Goal: Information Seeking & Learning: Learn about a topic

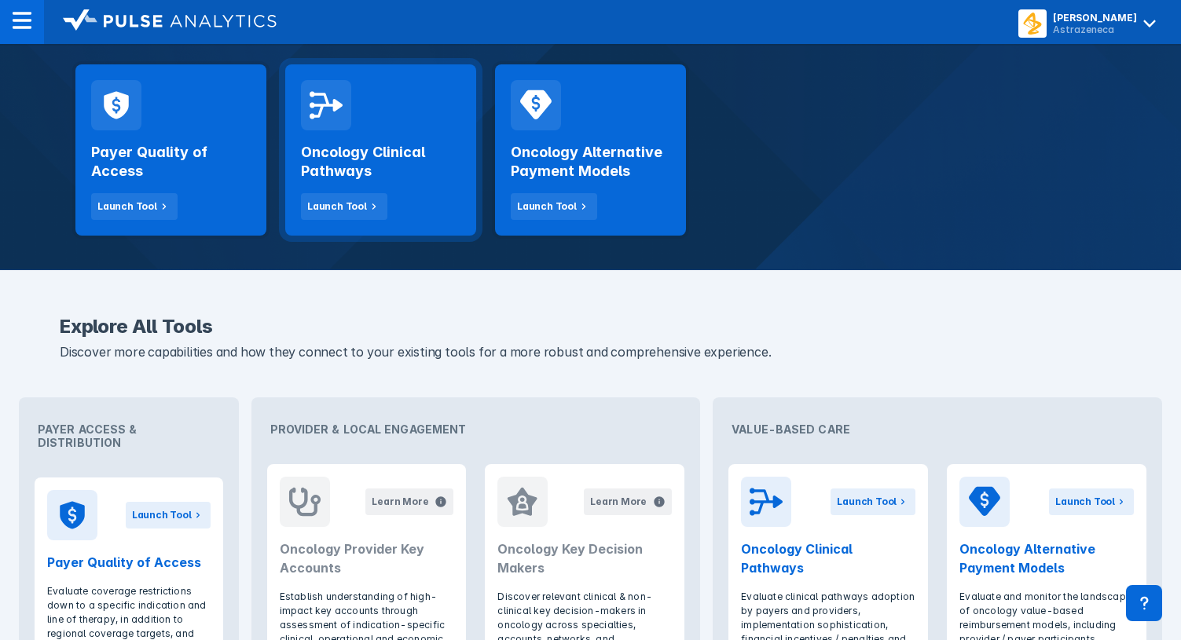
scroll to position [236, 0]
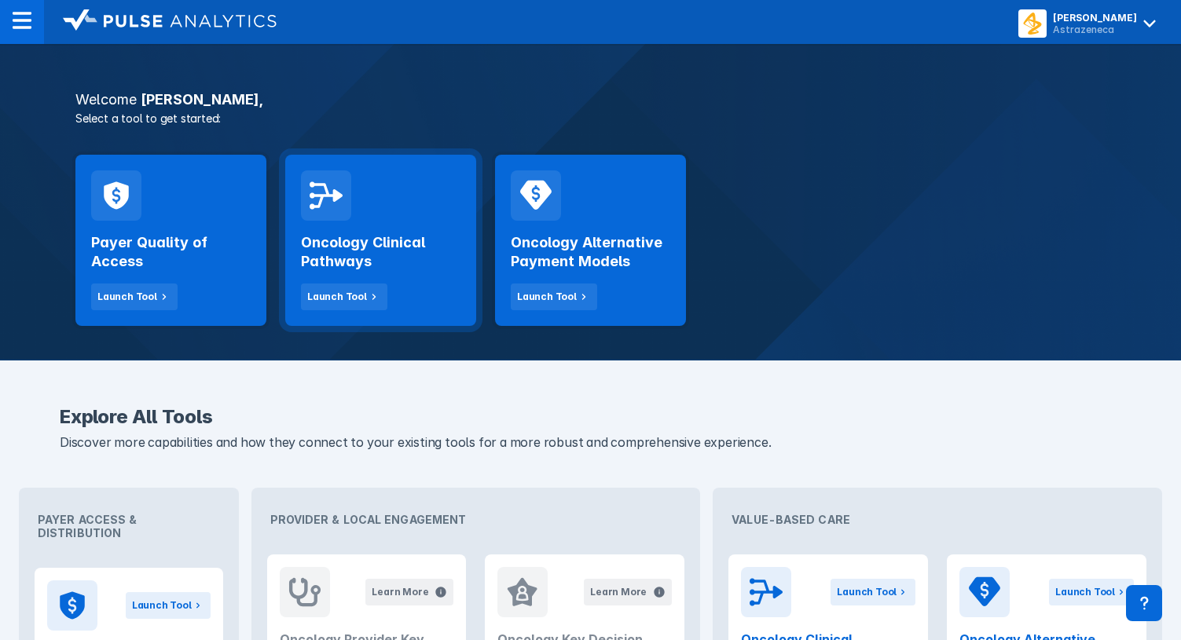
click at [412, 265] on h2 "Oncology Clinical Pathways" at bounding box center [380, 252] width 159 height 38
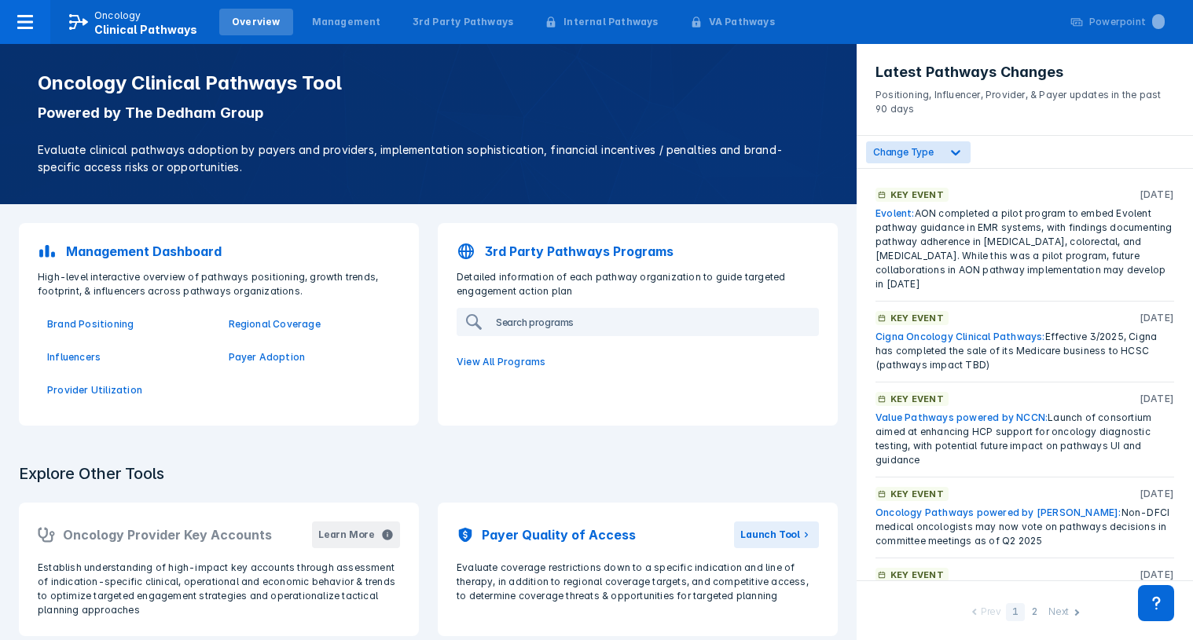
click at [522, 324] on input "search" at bounding box center [653, 322] width 328 height 25
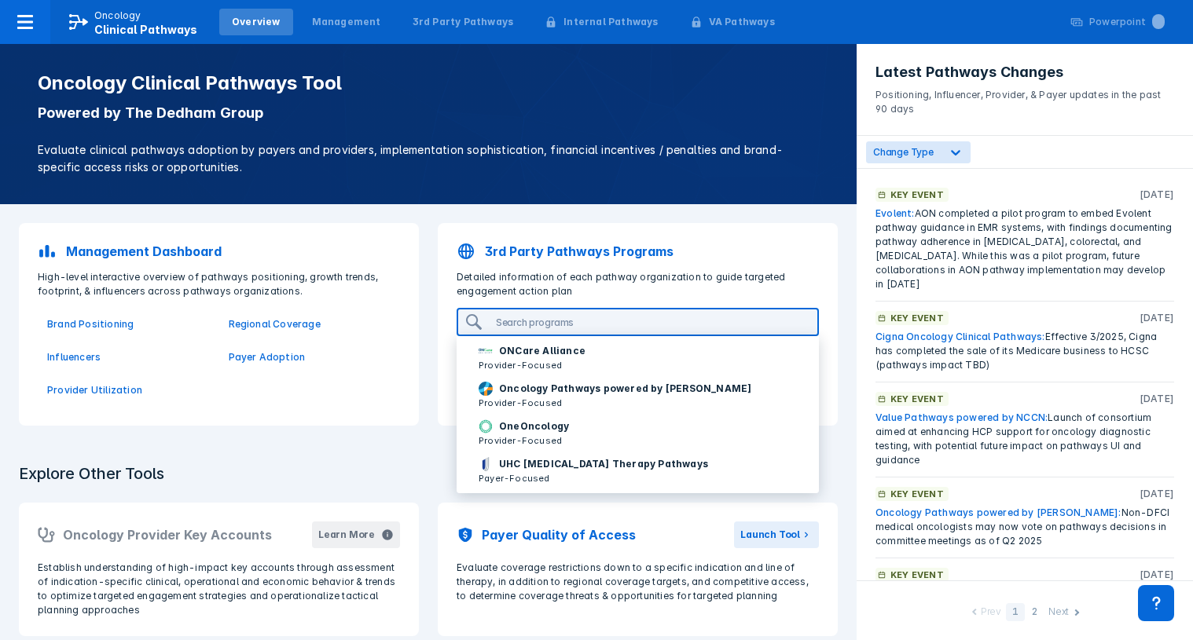
scroll to position [201, 0]
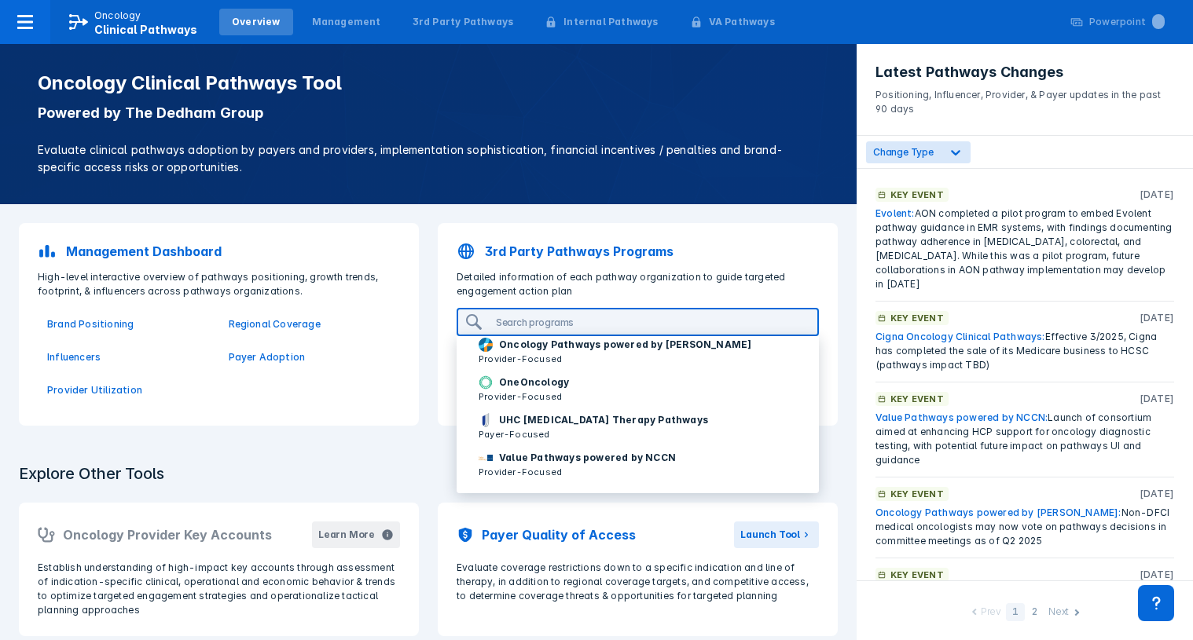
drag, startPoint x: 408, startPoint y: 471, endPoint x: 438, endPoint y: 464, distance: 30.9
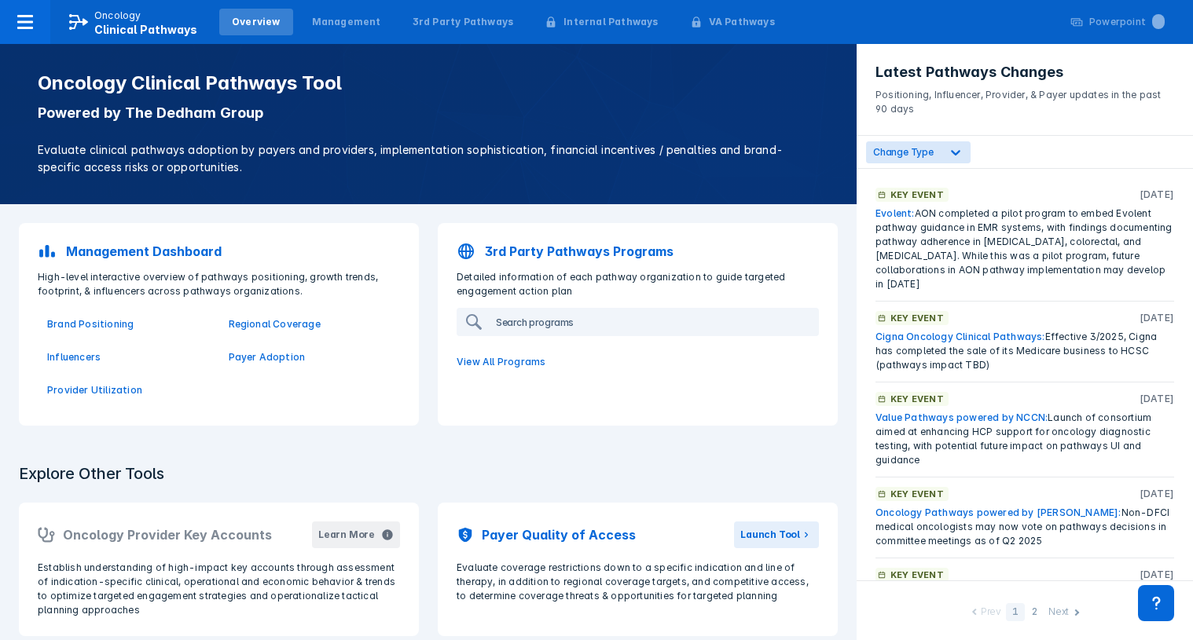
click at [562, 325] on input "search" at bounding box center [653, 322] width 328 height 25
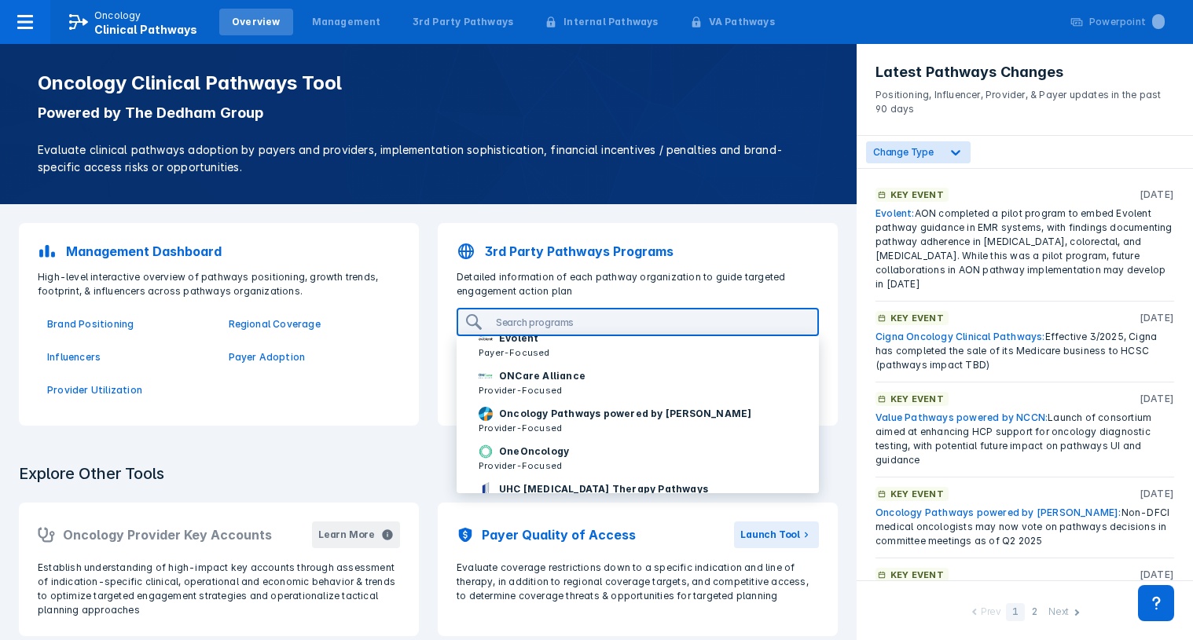
scroll to position [157, 0]
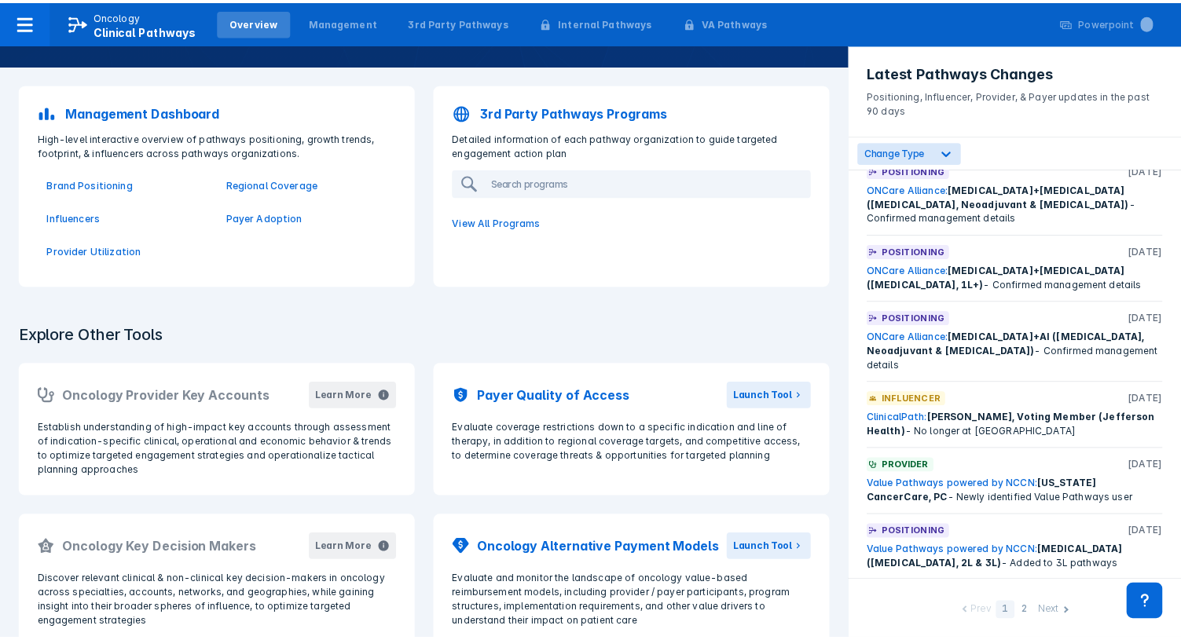
scroll to position [0, 0]
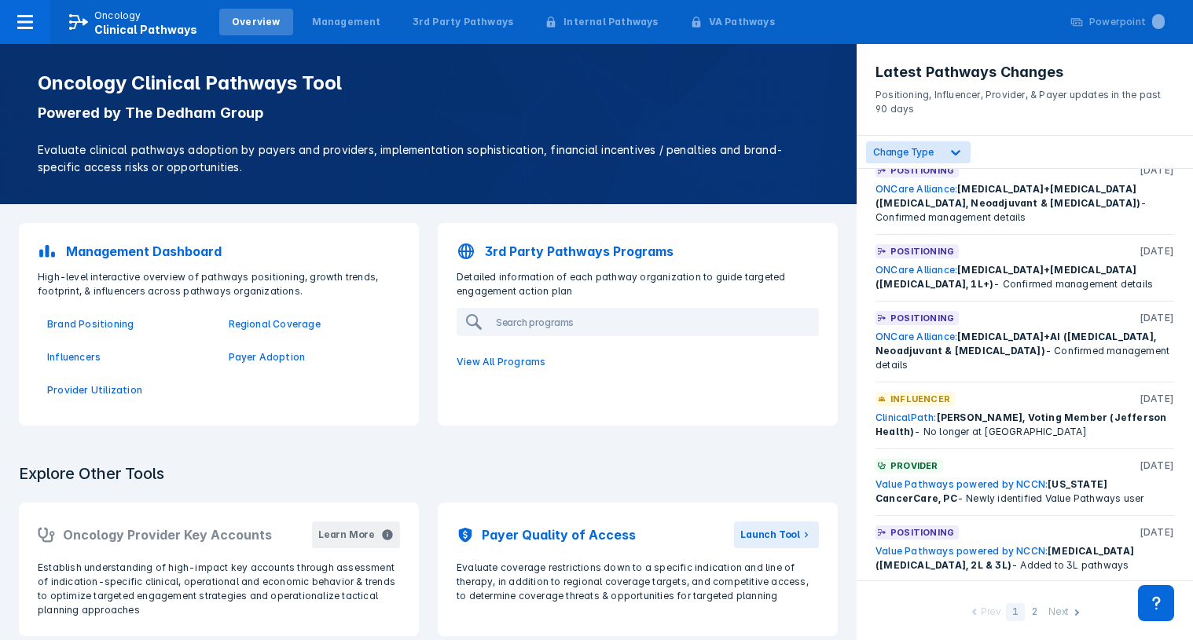
click at [498, 247] on p "3rd Party Pathways Programs" at bounding box center [579, 251] width 189 height 19
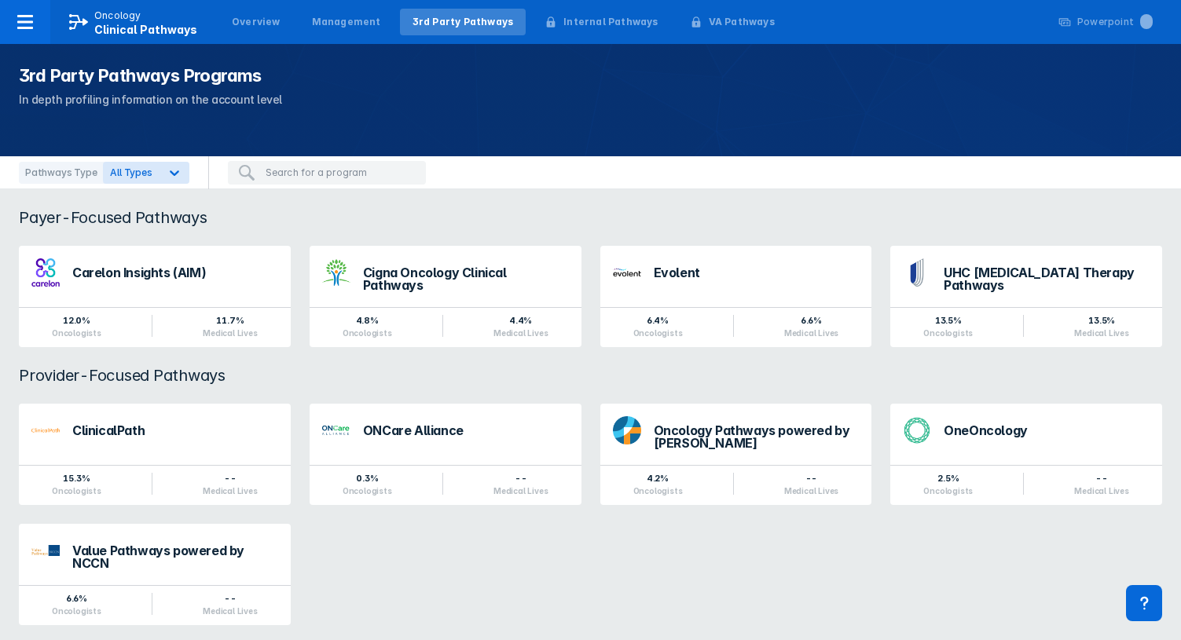
scroll to position [42, 0]
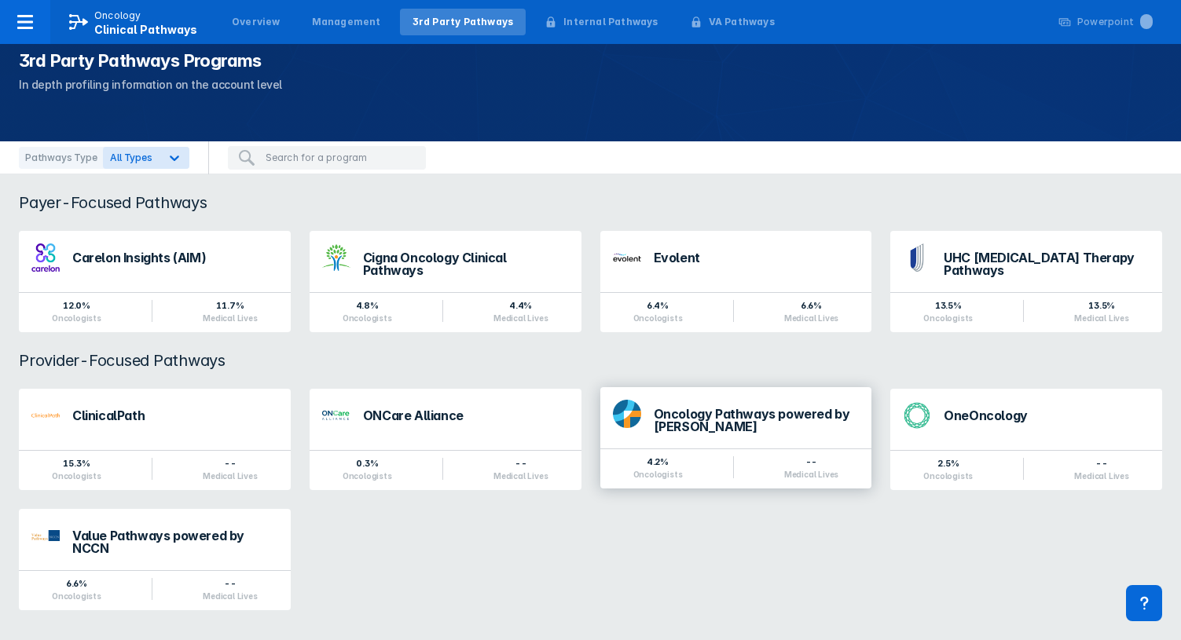
click at [734, 411] on div "Oncology Pathways powered by [PERSON_NAME]" at bounding box center [757, 420] width 206 height 25
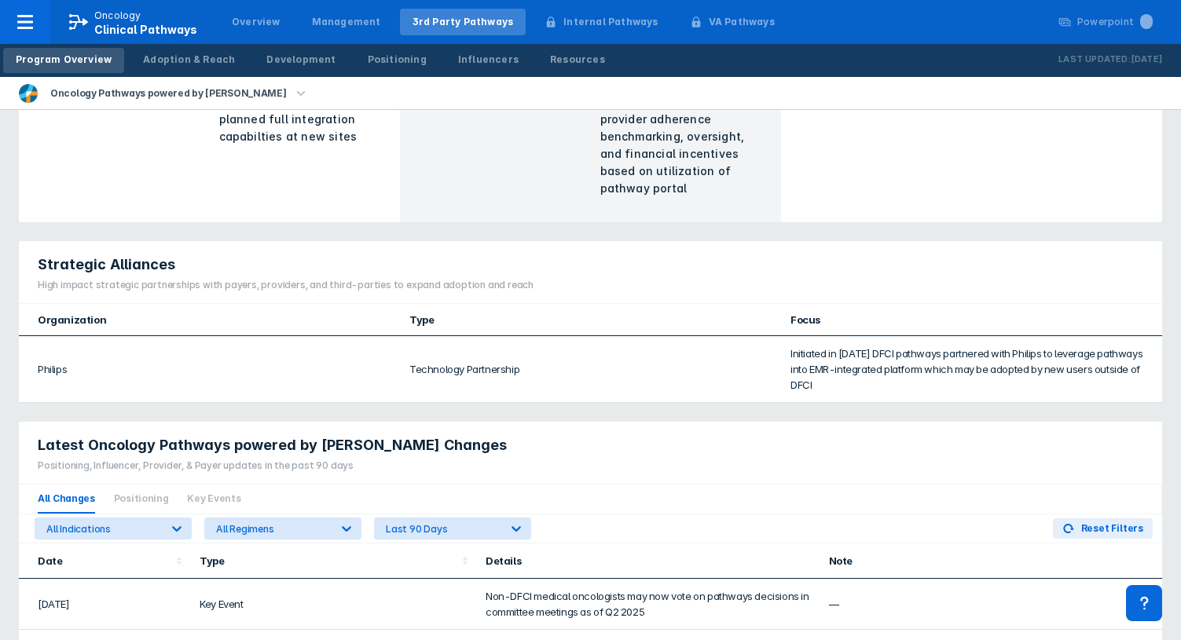
scroll to position [707, 0]
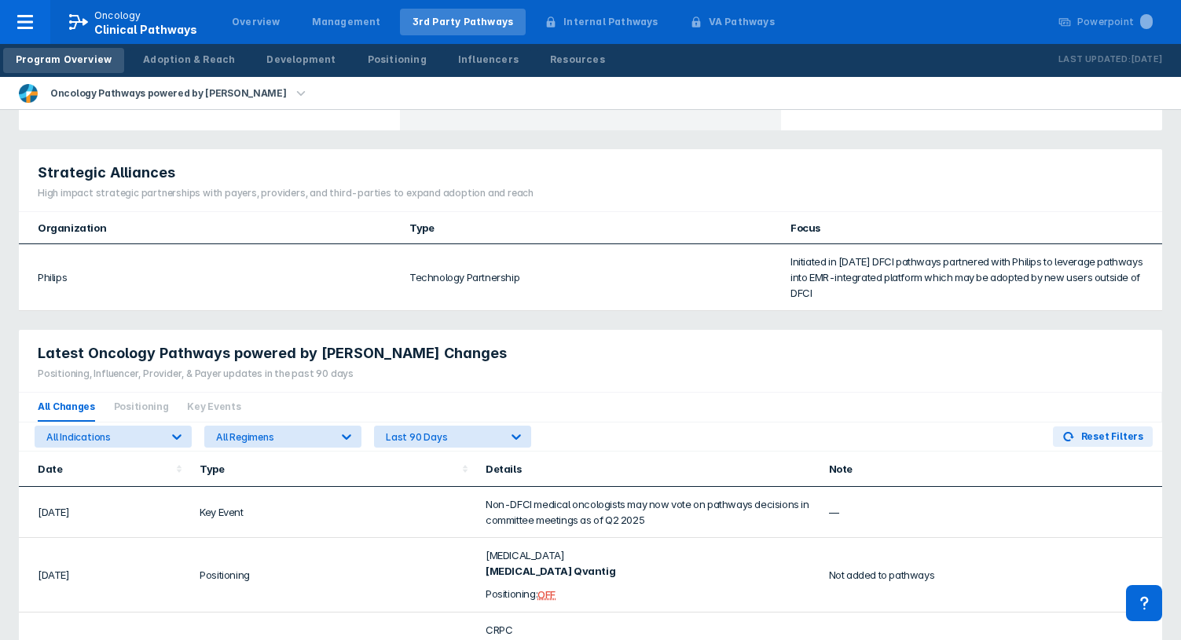
click at [880, 375] on div "Latest Oncology Pathways powered by [PERSON_NAME] Changes Positioning, Influenc…" at bounding box center [590, 361] width 1143 height 63
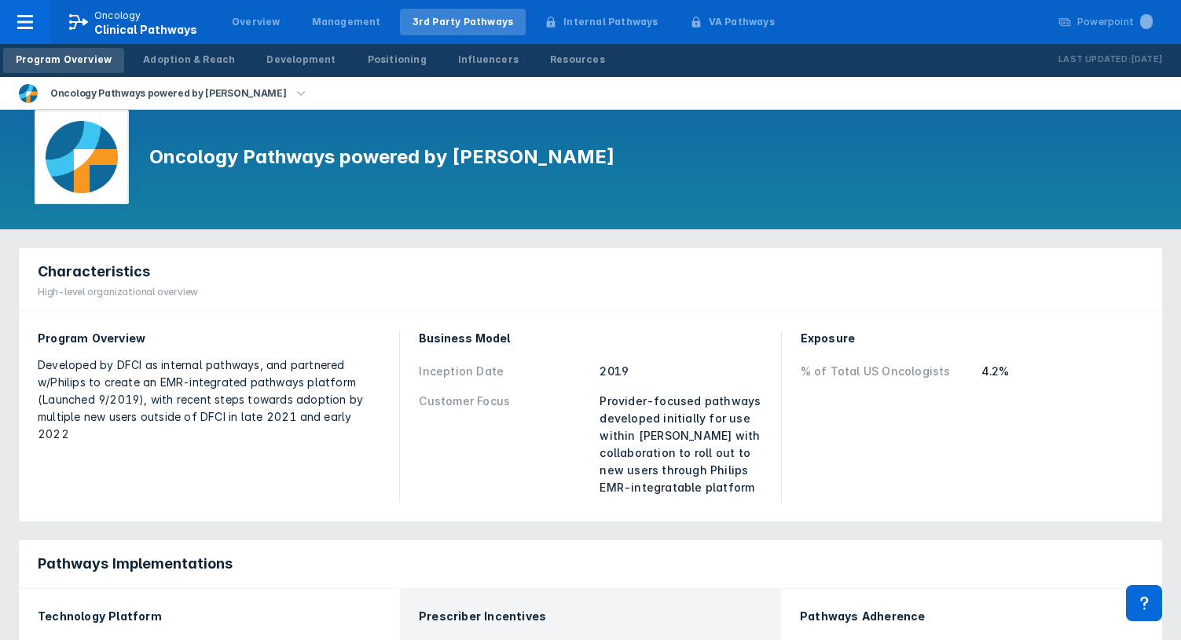
scroll to position [0, 0]
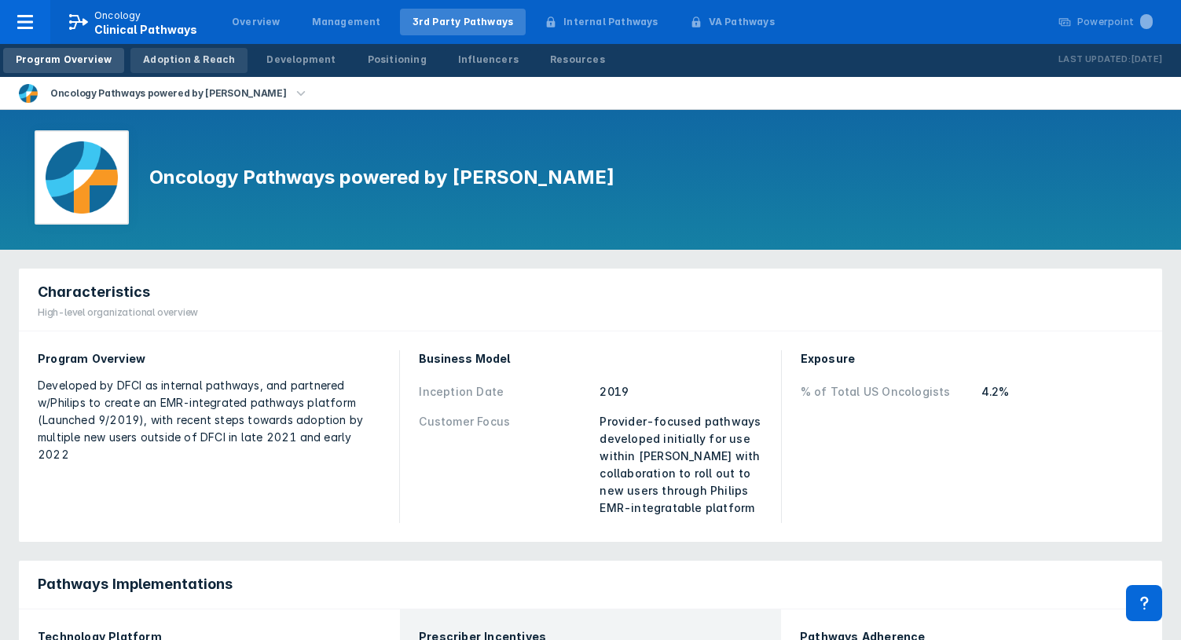
click at [196, 61] on div "Adoption & Reach" at bounding box center [189, 60] width 92 height 14
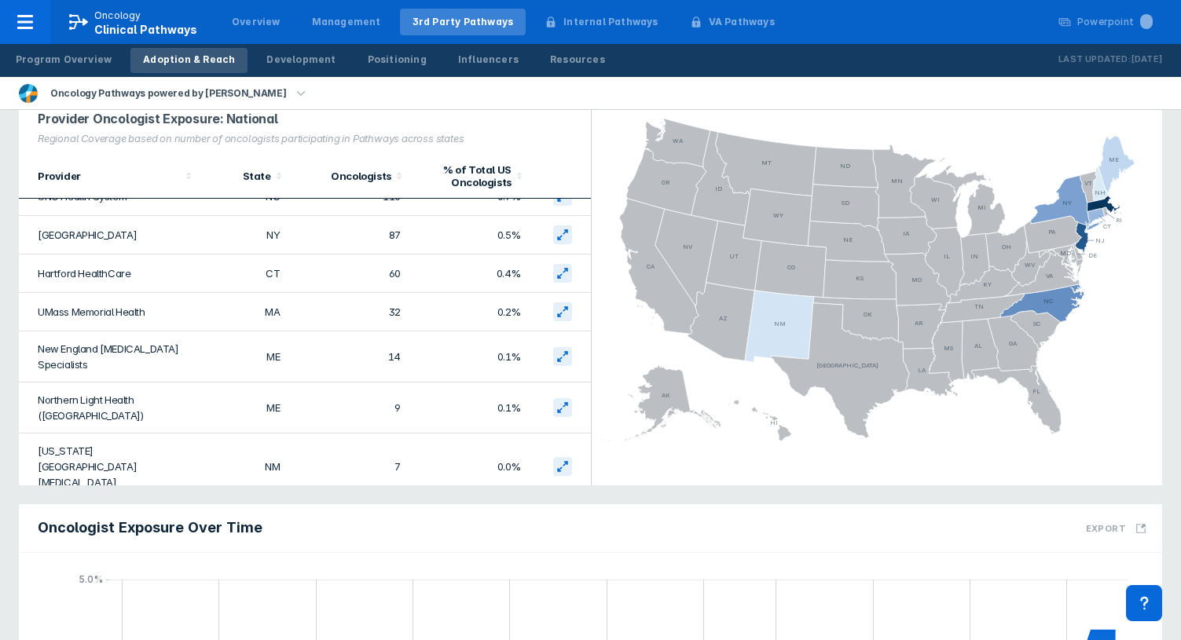
scroll to position [157, 0]
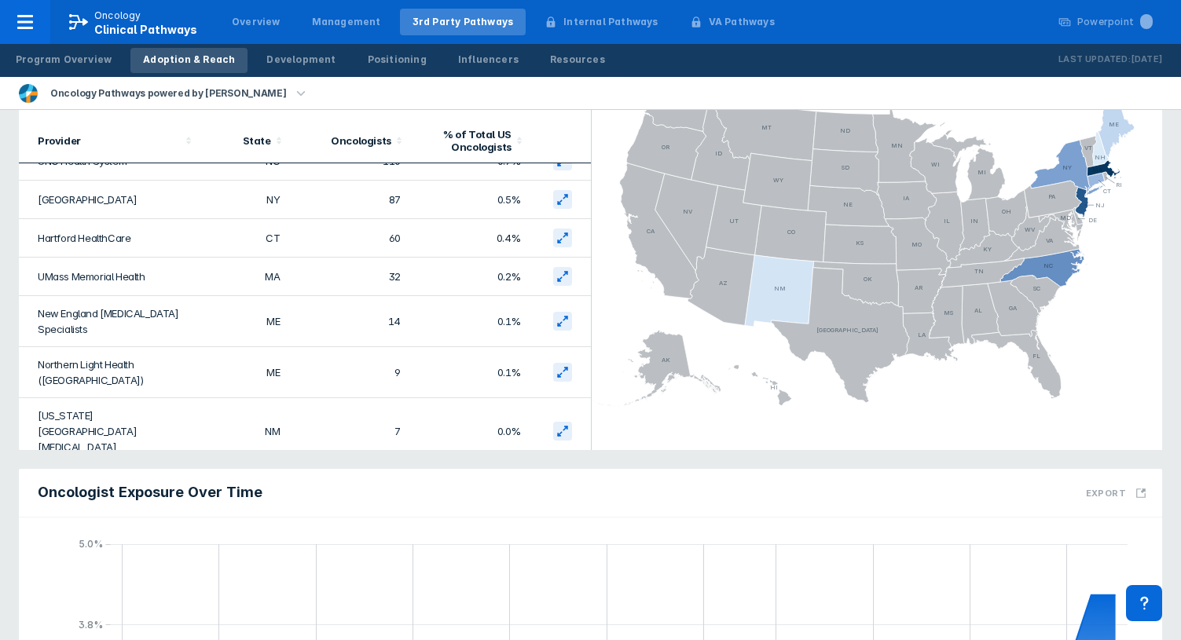
click at [1169, 447] on div "Providers Payers National Provider Oncologist Exposure: National Regional Cover…" at bounding box center [590, 210] width 1162 height 497
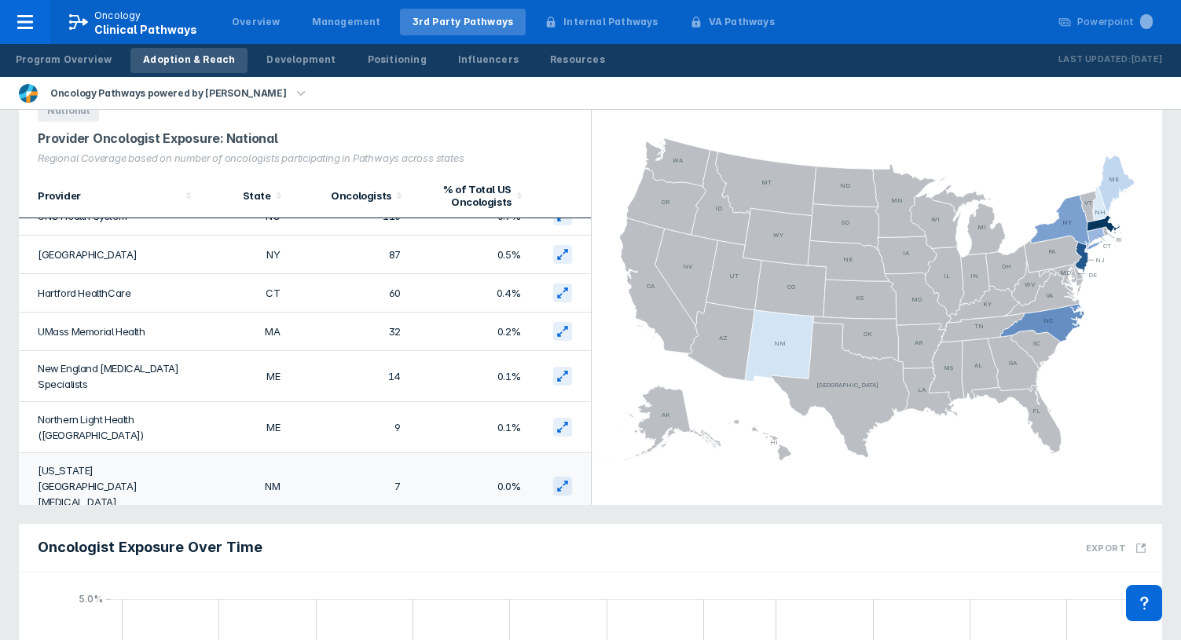
scroll to position [79, 0]
